Goal: Complete application form

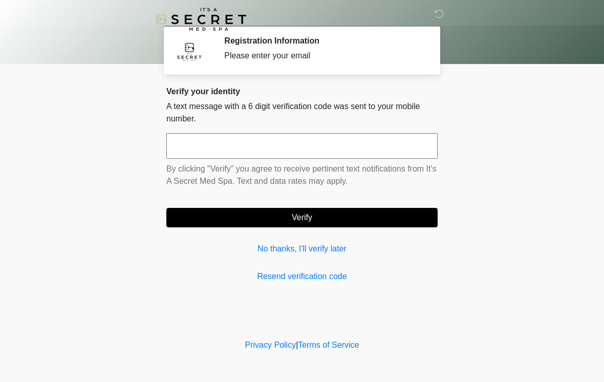
click at [334, 146] on input "text" at bounding box center [301, 146] width 271 height 26
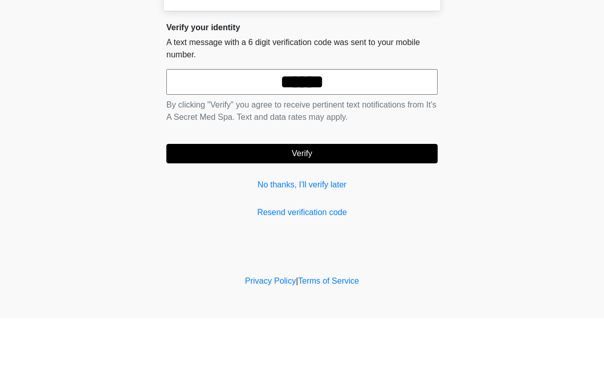
type input "******"
click at [404, 140] on form "****** By clicking "Verify" you agree to receive pertinent text notifications f…" at bounding box center [301, 180] width 271 height 94
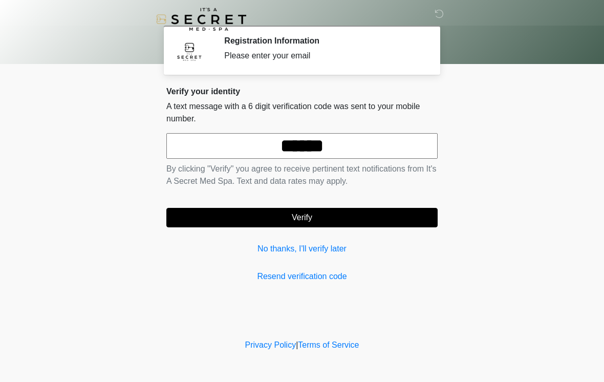
click at [396, 213] on button "Verify" at bounding box center [301, 217] width 271 height 19
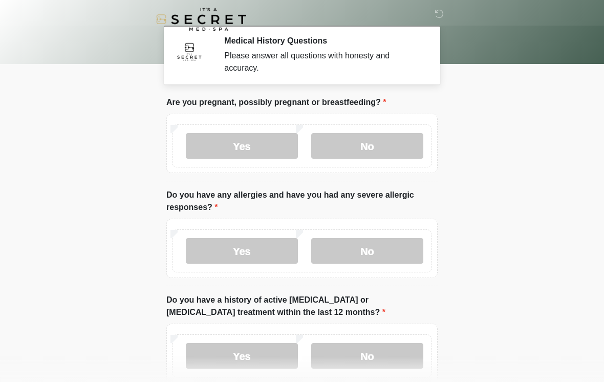
click at [394, 136] on label "No" at bounding box center [367, 146] width 112 height 26
click at [387, 252] on label "No" at bounding box center [367, 251] width 112 height 26
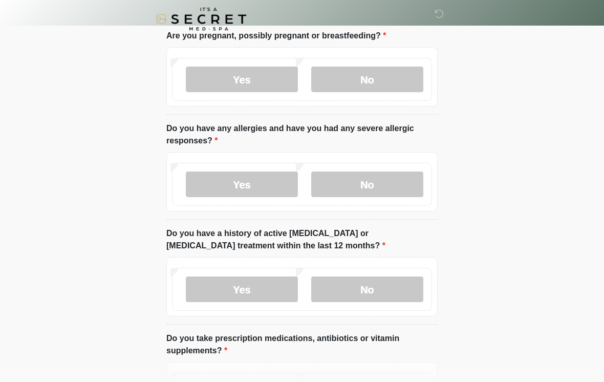
scroll to position [70, 0]
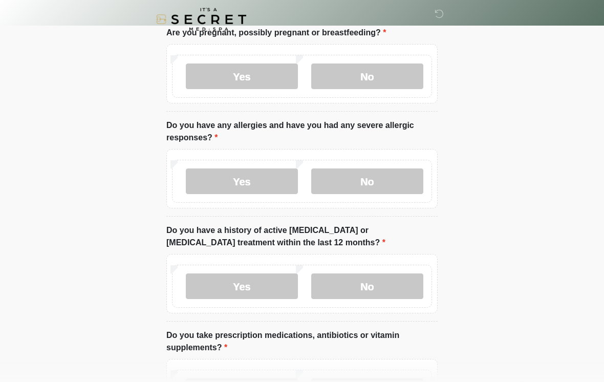
click at [387, 273] on label "No" at bounding box center [367, 286] width 112 height 26
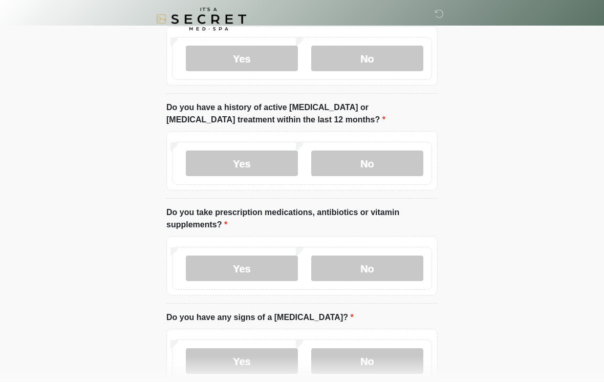
scroll to position [195, 0]
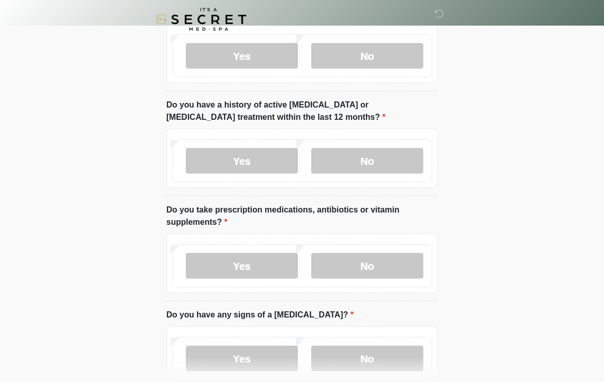
click at [369, 258] on label "No" at bounding box center [367, 266] width 112 height 26
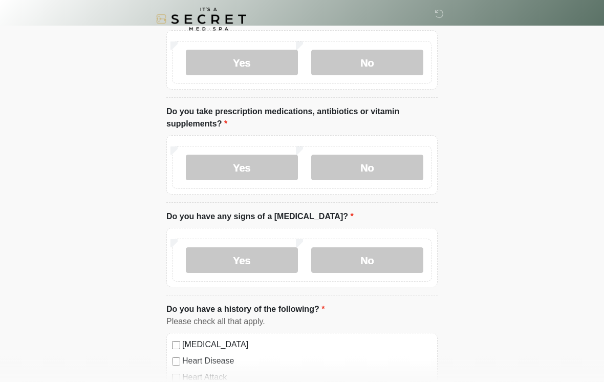
click at [373, 255] on label "No" at bounding box center [367, 261] width 112 height 26
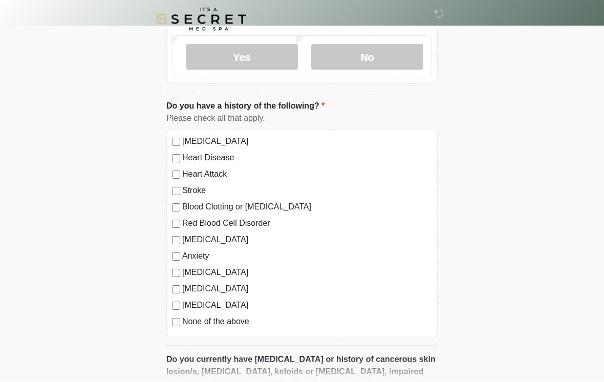
scroll to position [501, 0]
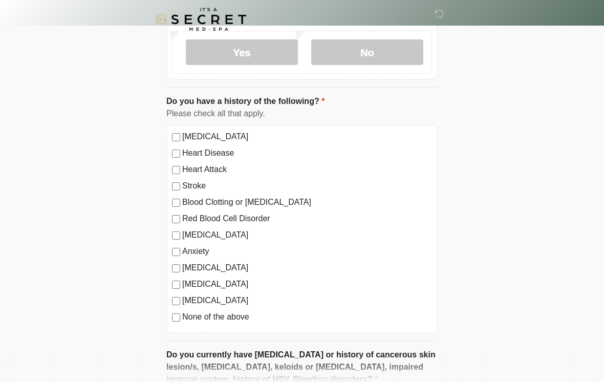
click at [227, 316] on label "None of the above" at bounding box center [307, 317] width 250 height 12
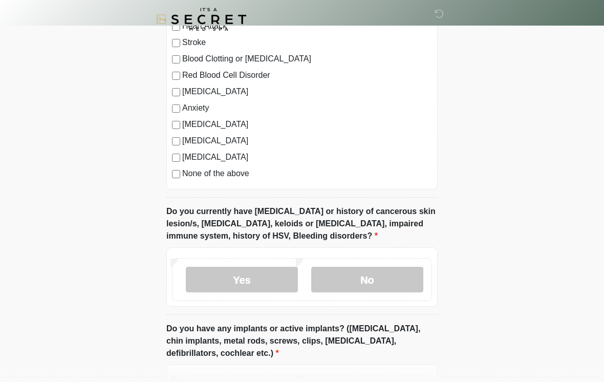
scroll to position [647, 0]
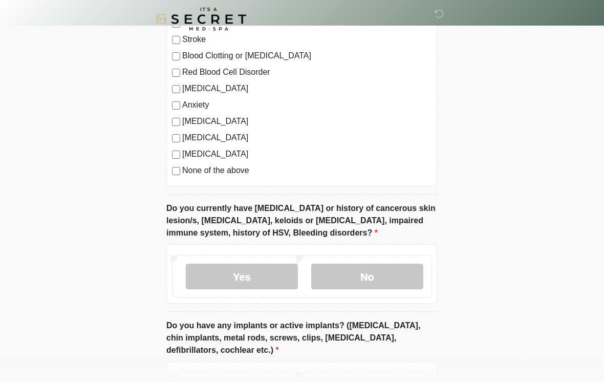
click at [397, 268] on label "No" at bounding box center [367, 277] width 112 height 26
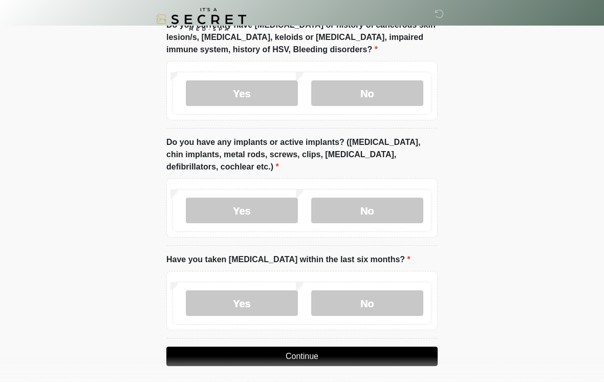
scroll to position [842, 0]
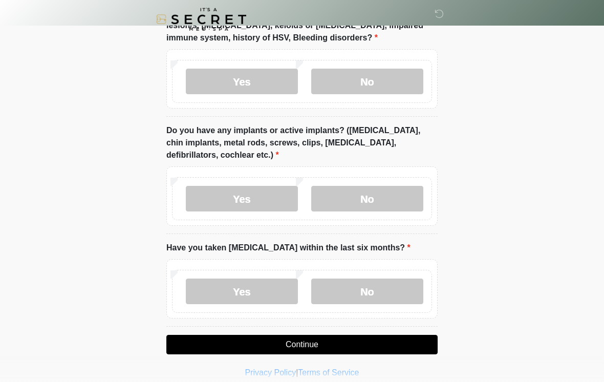
click at [396, 189] on label "No" at bounding box center [367, 199] width 112 height 26
click at [381, 291] on label "No" at bounding box center [367, 291] width 112 height 26
click at [316, 349] on button "Continue" at bounding box center [301, 344] width 271 height 19
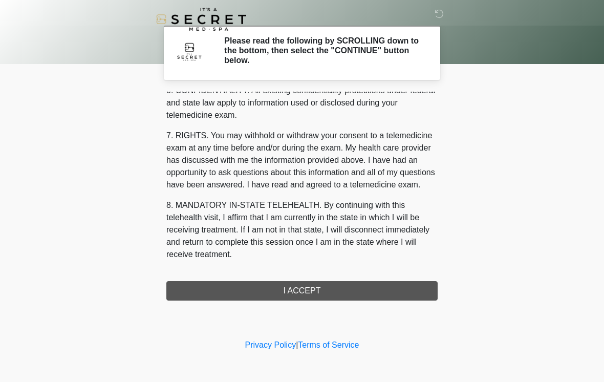
scroll to position [416, 0]
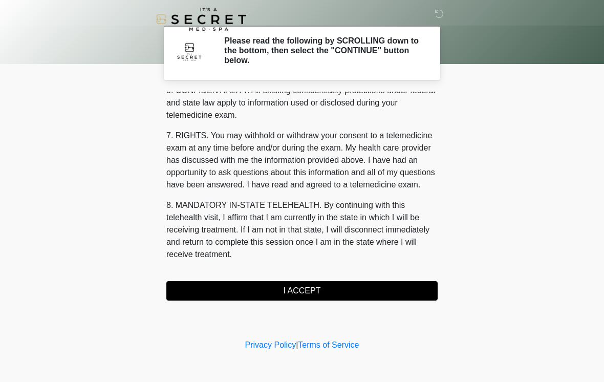
click at [285, 286] on button "I ACCEPT" at bounding box center [301, 290] width 271 height 19
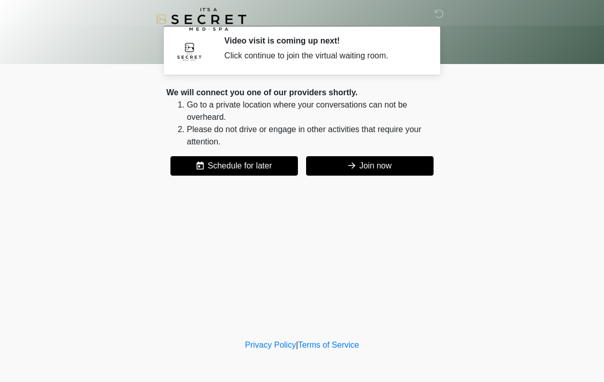
click at [391, 160] on button "Join now" at bounding box center [369, 165] width 127 height 19
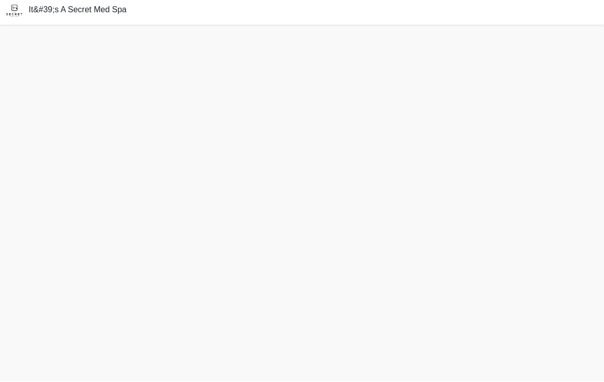
scroll to position [19, 0]
